Goal: Information Seeking & Learning: Learn about a topic

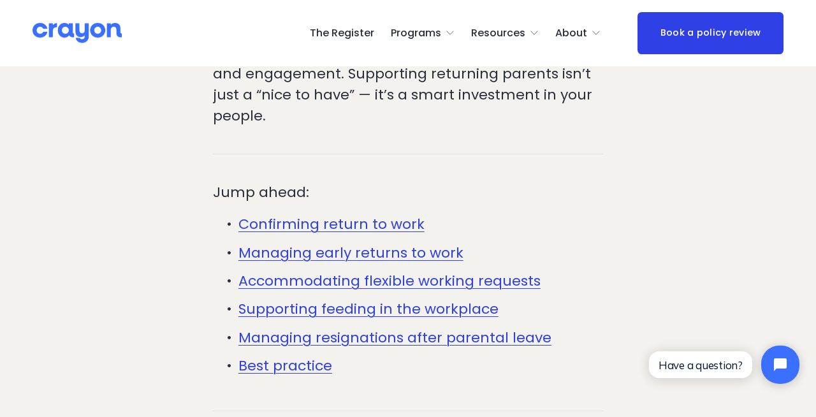
scroll to position [461, 0]
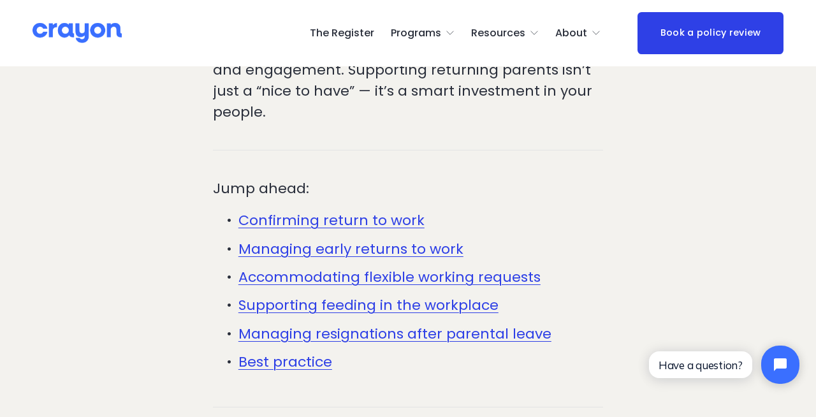
click at [477, 324] on link "Managing resignations after parental leave" at bounding box center [395, 334] width 313 height 20
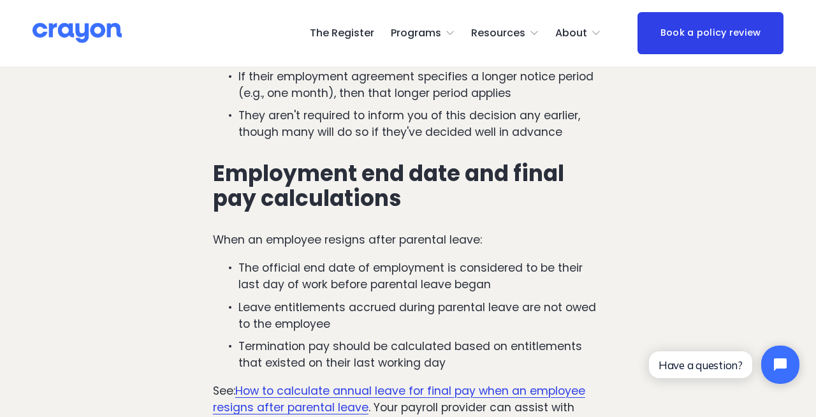
scroll to position [4359, 0]
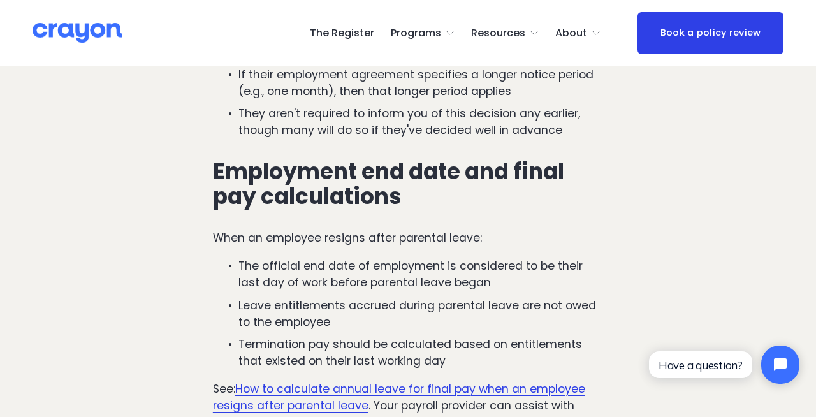
click at [441, 381] on link "How to calculate annual leave for final pay when an employee resigns after pare…" at bounding box center [399, 397] width 372 height 32
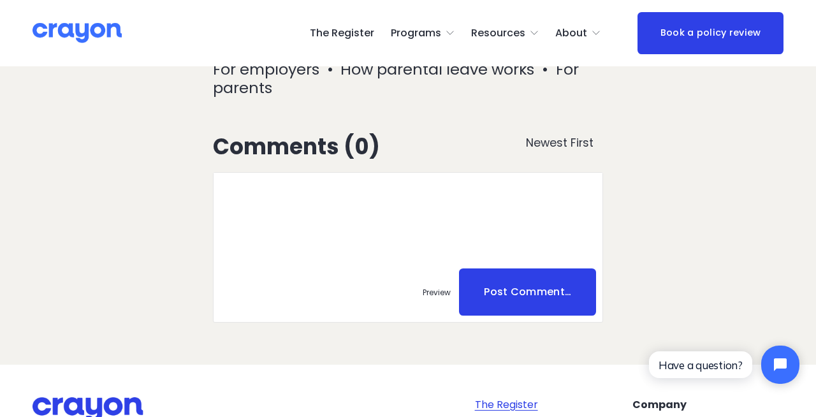
scroll to position [2779, 0]
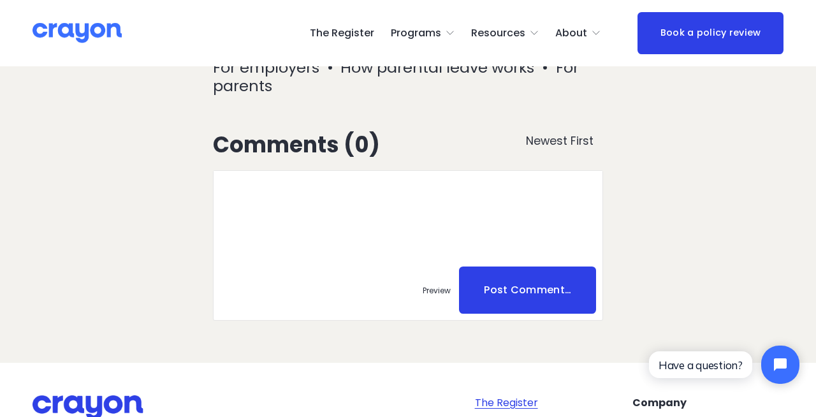
click at [362, 78] on link "How parental leave works" at bounding box center [438, 67] width 194 height 21
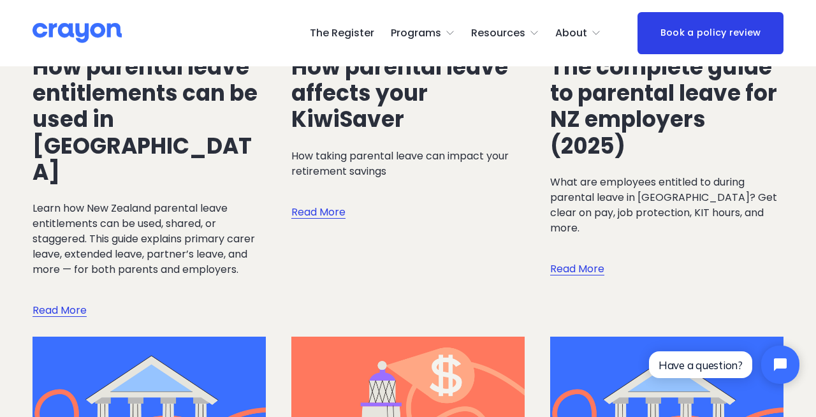
scroll to position [1455, 0]
